Goal: Use online tool/utility: Utilize a website feature to perform a specific function

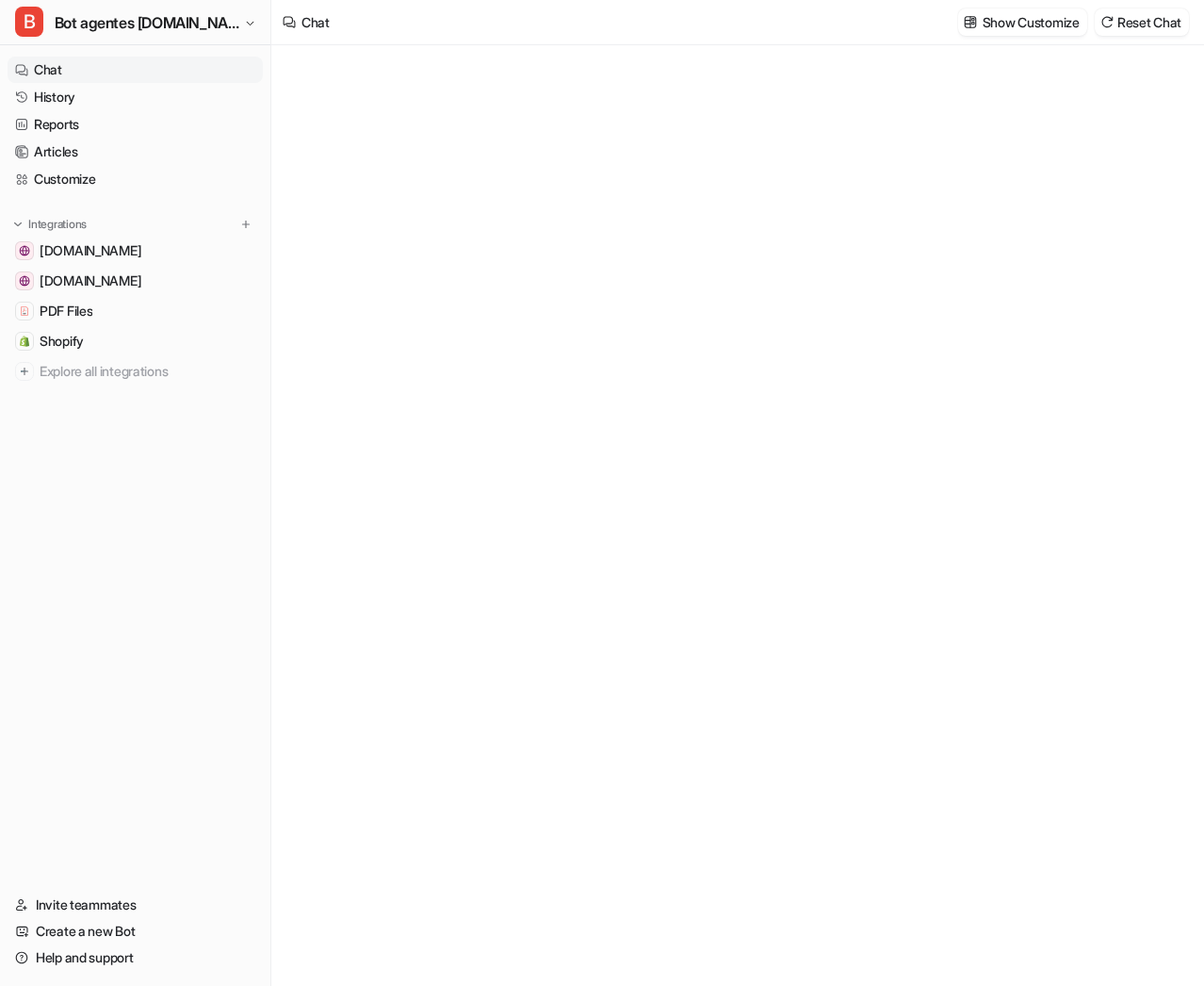
type textarea "**********"
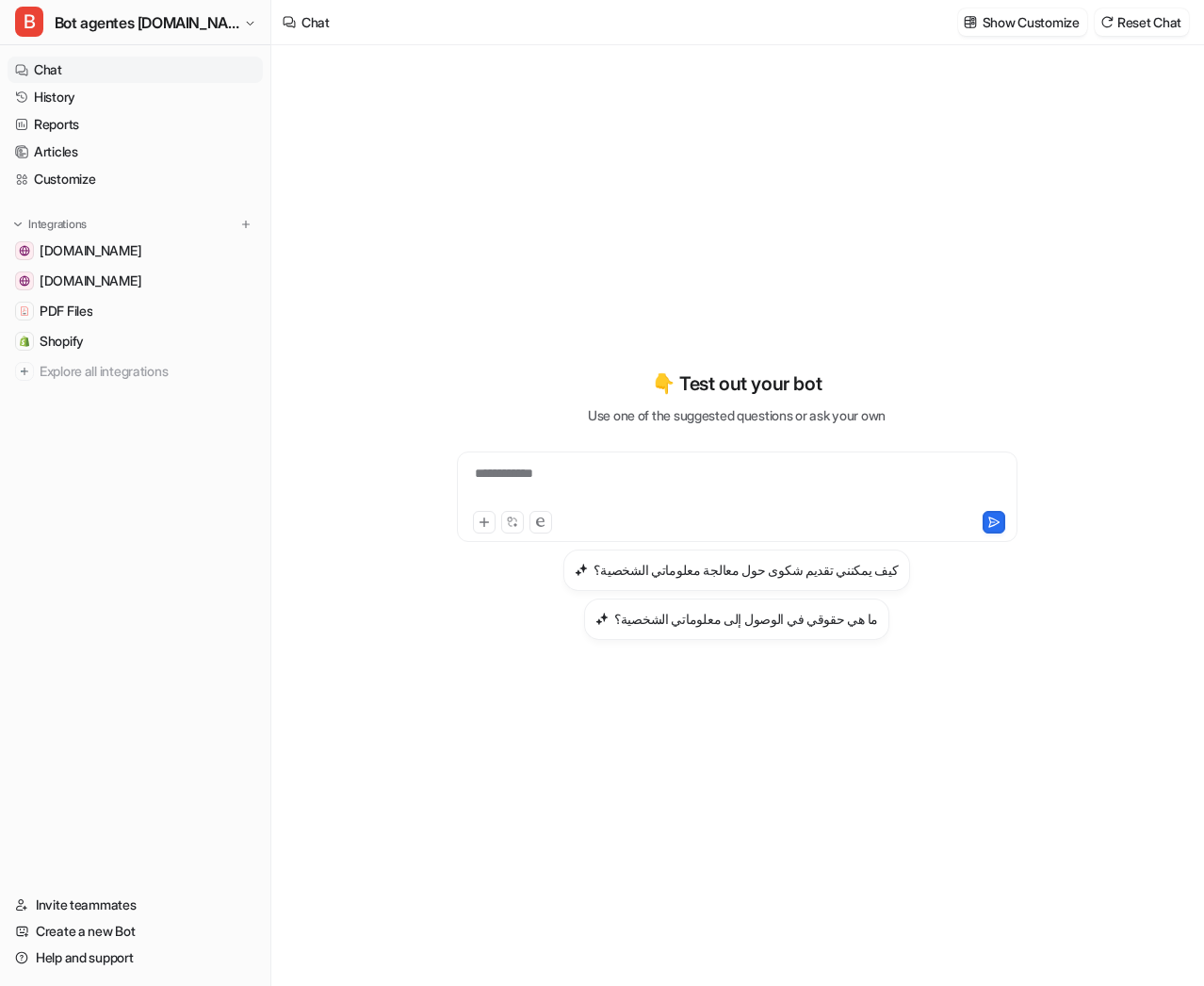
click at [507, 498] on div "**********" at bounding box center [737, 486] width 552 height 44
paste div
click at [842, 184] on div "**********" at bounding box center [736, 504] width 693 height 690
